Goal: Information Seeking & Learning: Learn about a topic

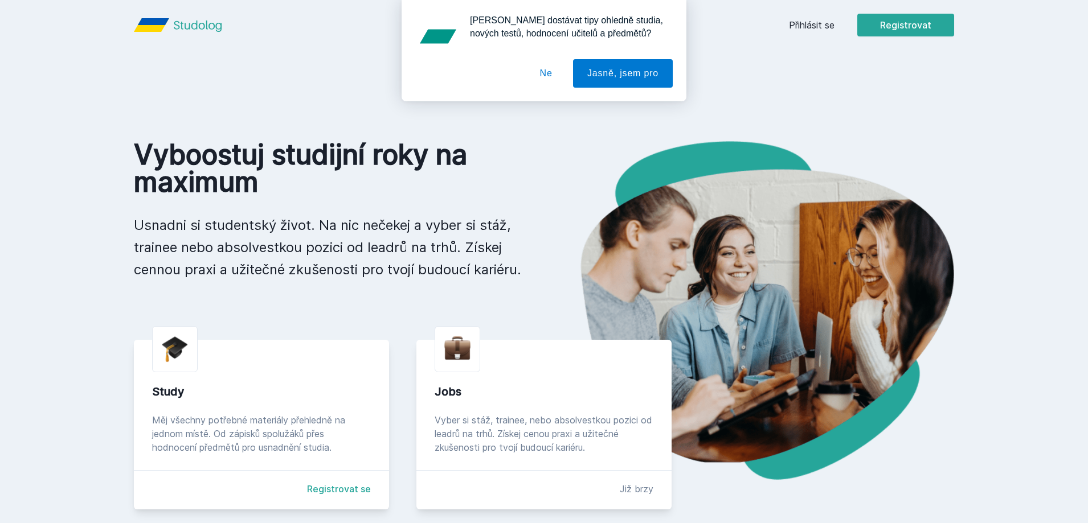
click at [547, 75] on button "Ne" at bounding box center [546, 73] width 41 height 28
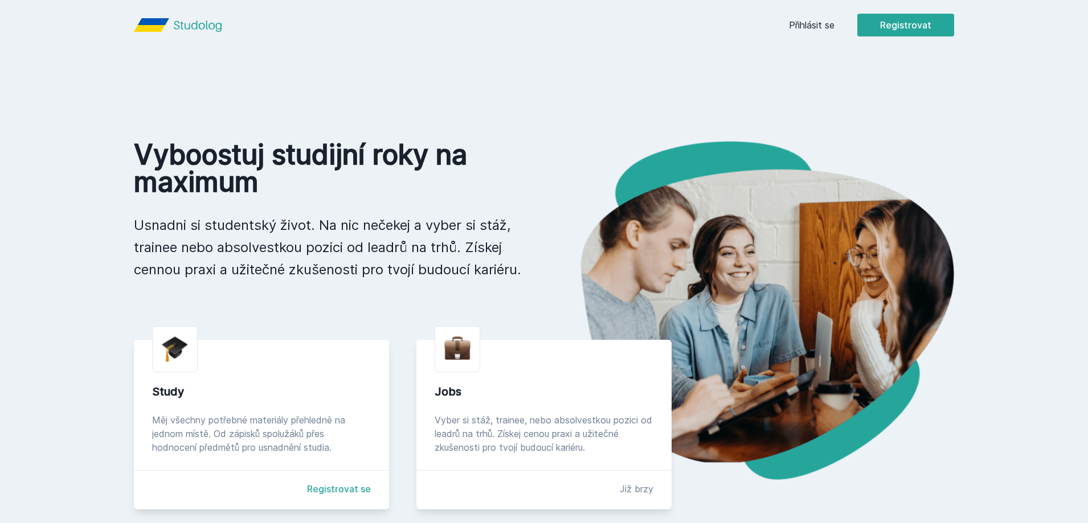
click at [828, 25] on link "Přihlásit se" at bounding box center [812, 25] width 46 height 14
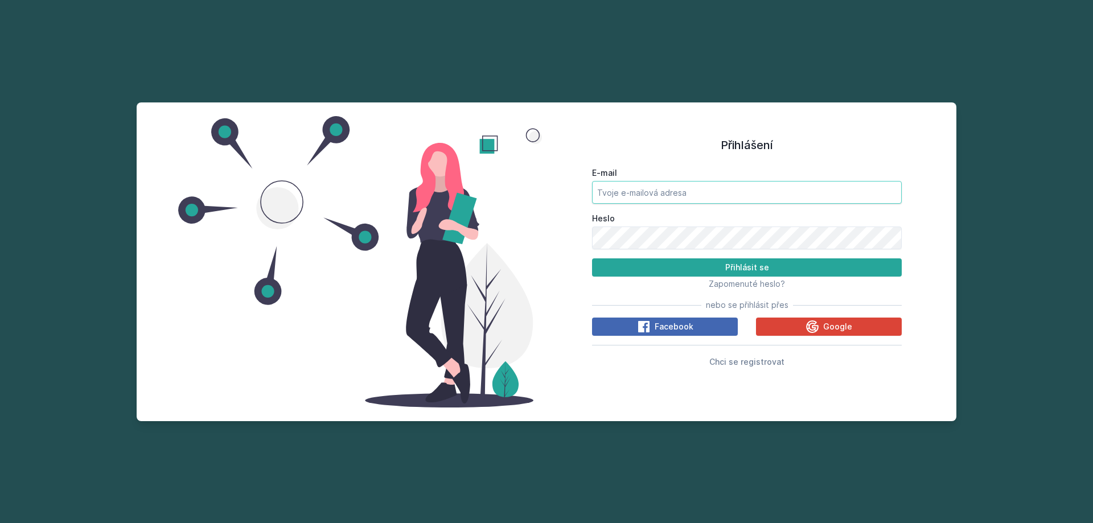
click at [648, 183] on input "E-mail" at bounding box center [747, 192] width 310 height 23
click at [648, 183] on input "ngut61" at bounding box center [747, 192] width 310 height 23
click at [659, 187] on input "[EMAIL_ADDRESS][DOMAIN_NAME]" at bounding box center [747, 192] width 310 height 23
type input "[EMAIL_ADDRESS][DOMAIN_NAME]"
click at [592, 259] on button "Přihlásit se" at bounding box center [747, 268] width 310 height 18
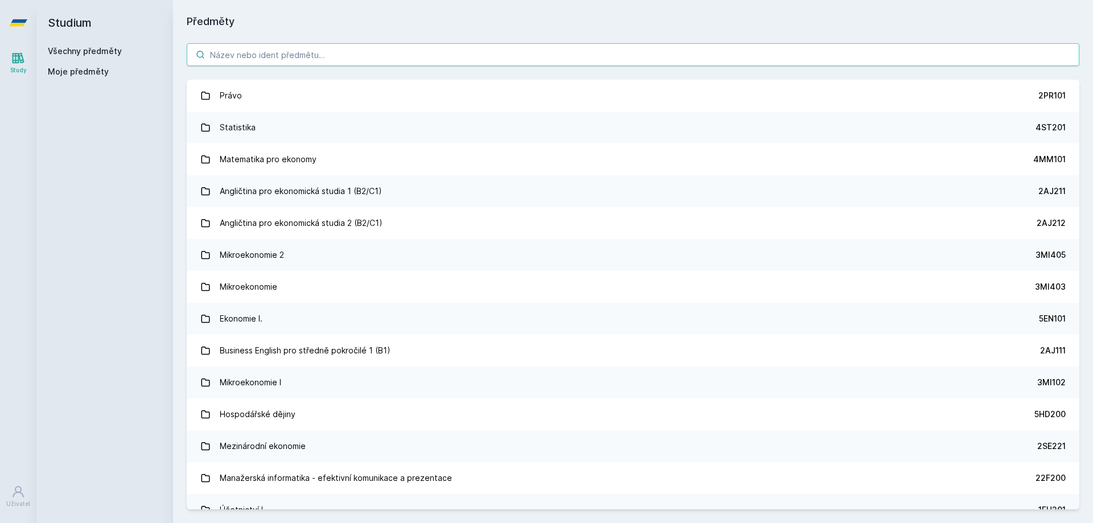
click at [491, 48] on input "search" at bounding box center [633, 54] width 893 height 23
click at [477, 55] on input "search" at bounding box center [633, 54] width 893 height 23
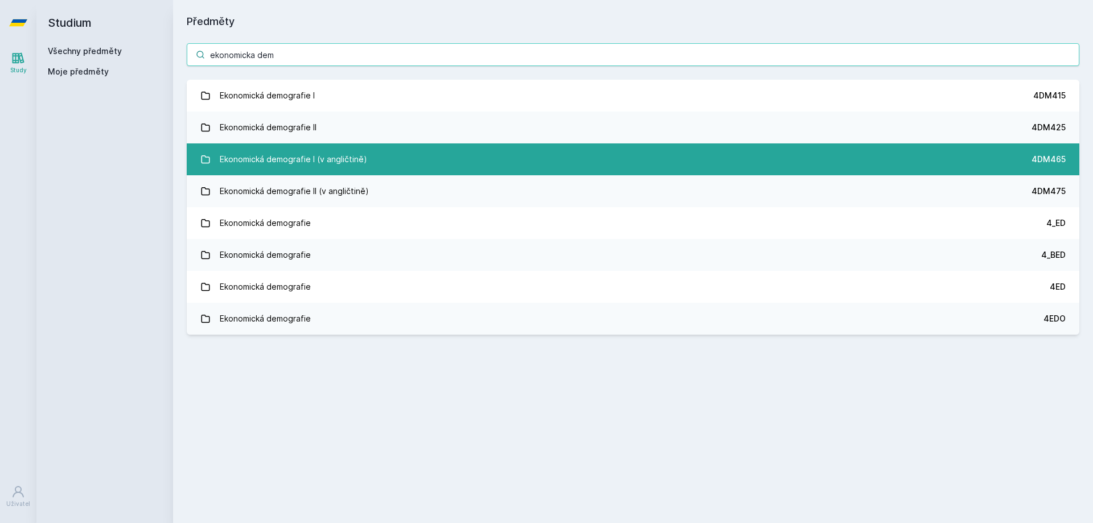
type input "ekonomicka dem"
click at [524, 158] on link "Ekonomická demografie I (v angličtině) 4DM465" at bounding box center [633, 160] width 893 height 32
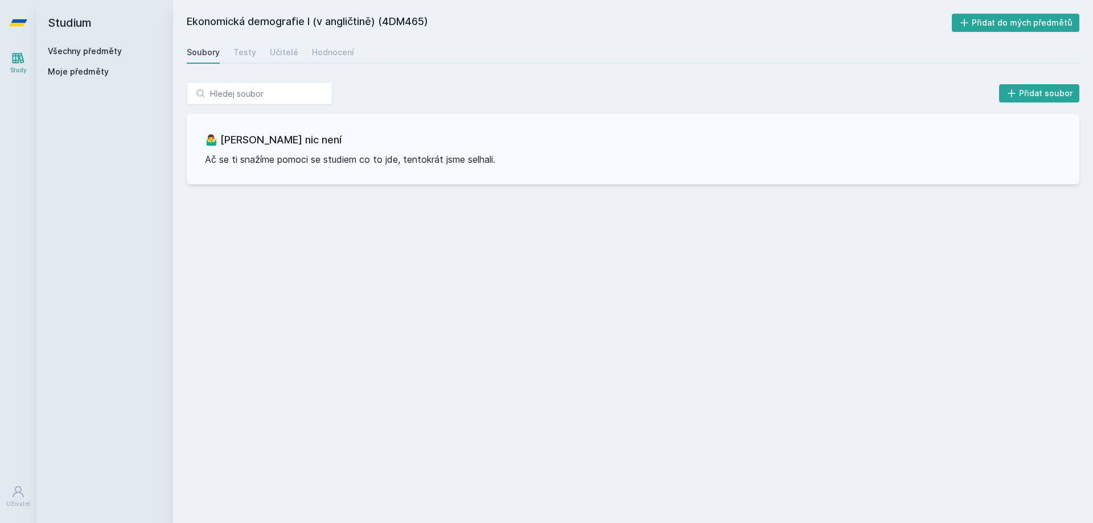
click at [255, 56] on div "Soubory Testy Učitelé Hodnocení" at bounding box center [633, 52] width 893 height 23
click at [248, 55] on div "Testy" at bounding box center [245, 52] width 23 height 11
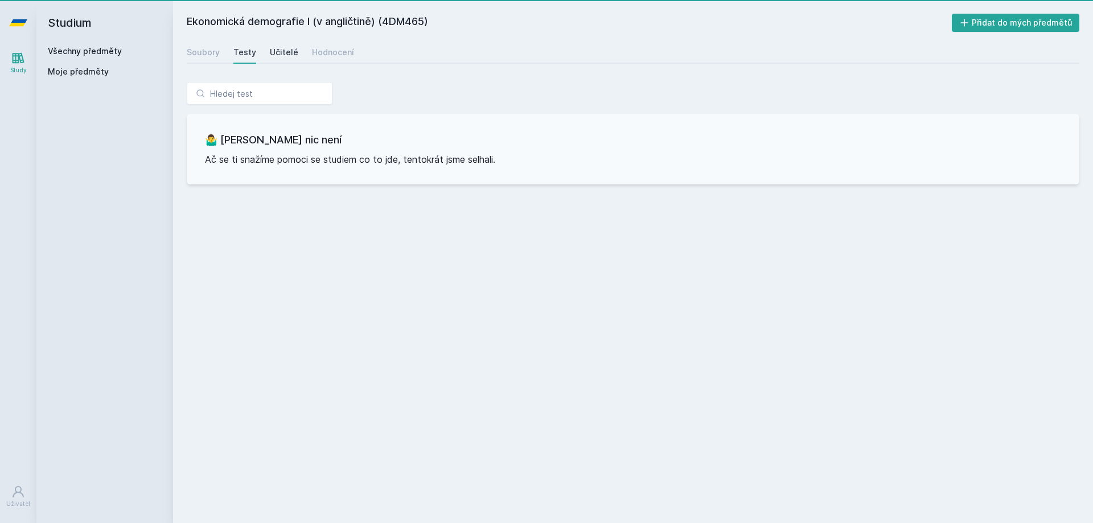
click at [284, 55] on div "Učitelé" at bounding box center [284, 52] width 28 height 11
click at [321, 55] on div "Hodnocení" at bounding box center [333, 52] width 42 height 11
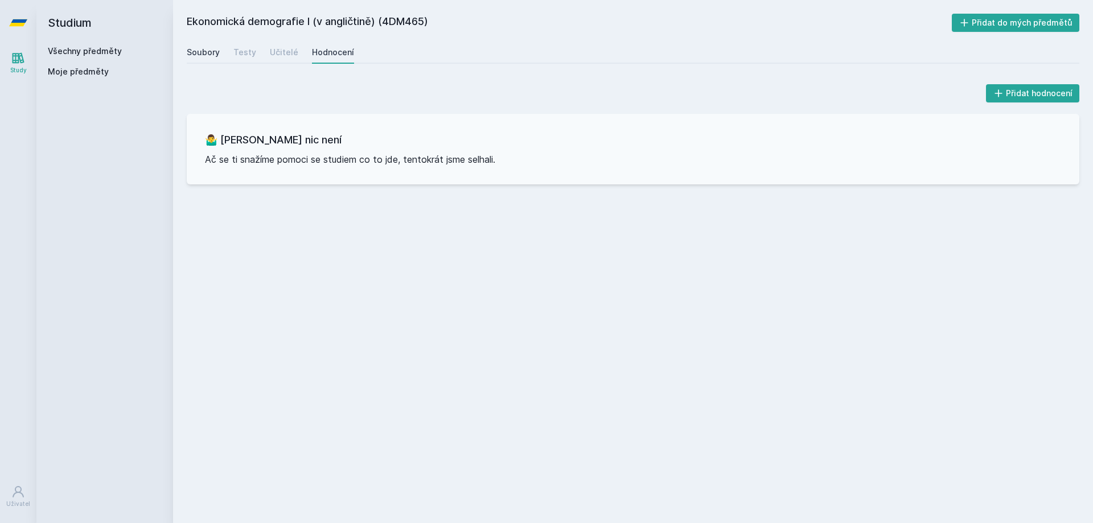
click at [201, 56] on div "Soubory" at bounding box center [203, 52] width 33 height 11
click at [18, 22] on icon at bounding box center [18, 22] width 18 height 7
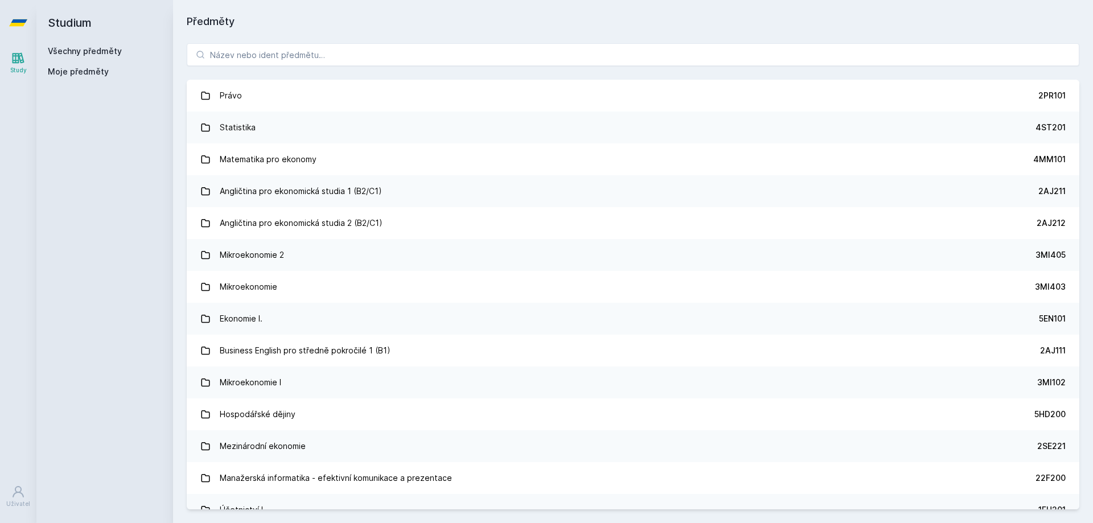
click at [103, 46] on link "Všechny předměty" at bounding box center [85, 51] width 74 height 10
